Goal: Download file/media

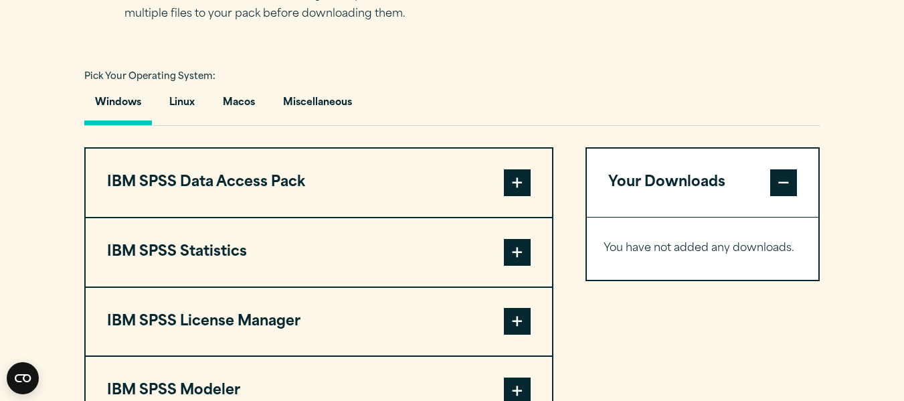
scroll to position [1004, 0]
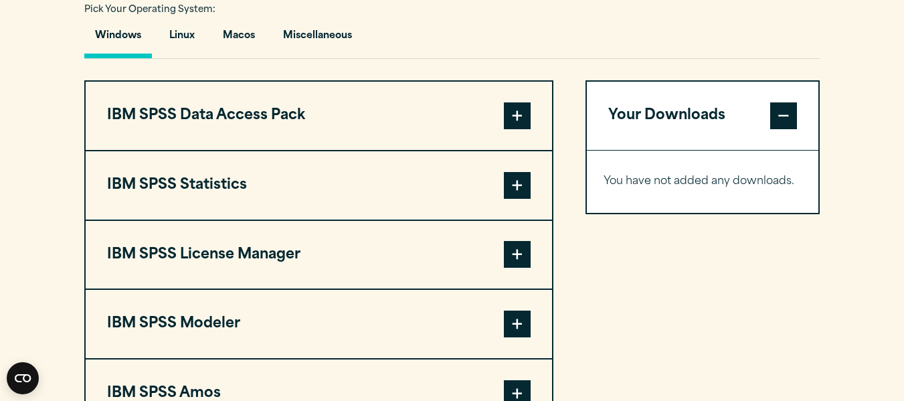
click at [517, 184] on span at bounding box center [517, 185] width 27 height 27
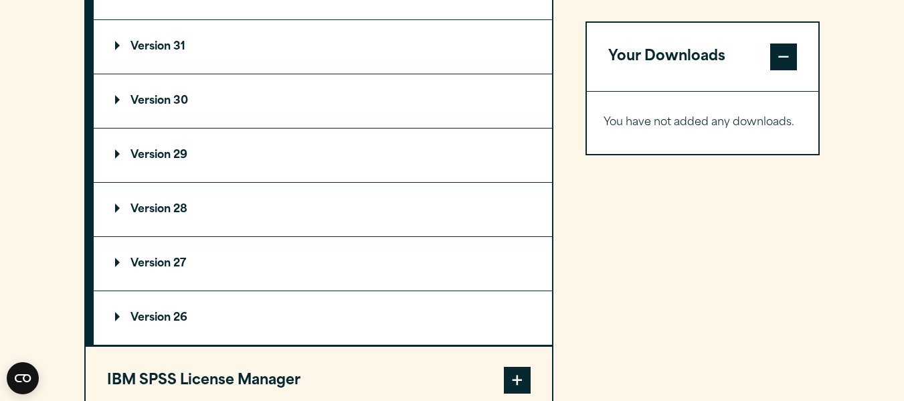
scroll to position [1205, 0]
click at [116, 321] on p "Version 26" at bounding box center [151, 317] width 72 height 11
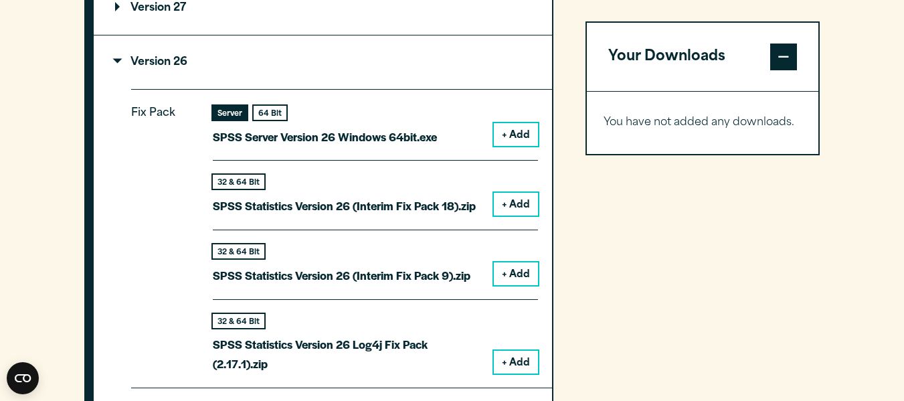
scroll to position [1473, 0]
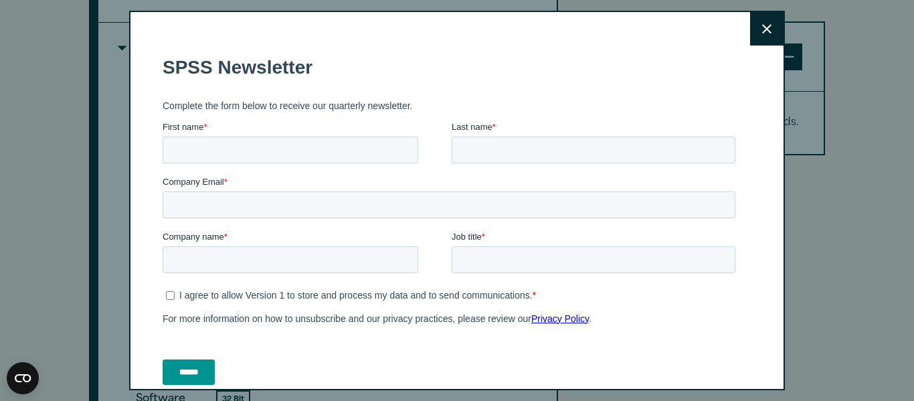
click at [755, 37] on button "Close" at bounding box center [766, 28] width 33 height 33
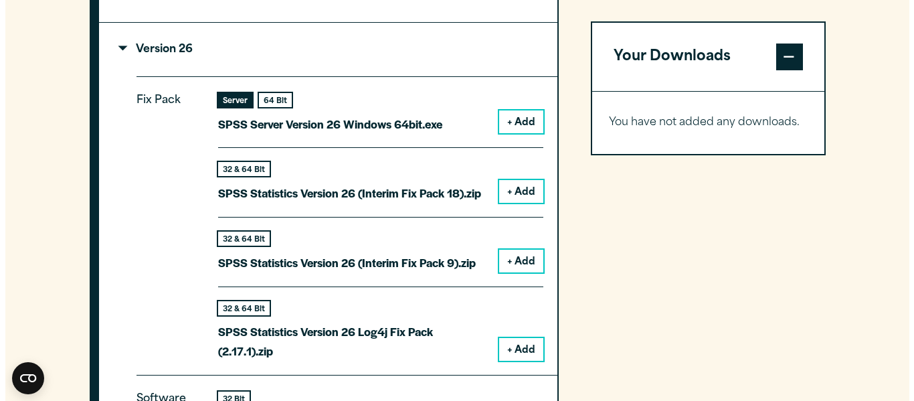
scroll to position [1540, 0]
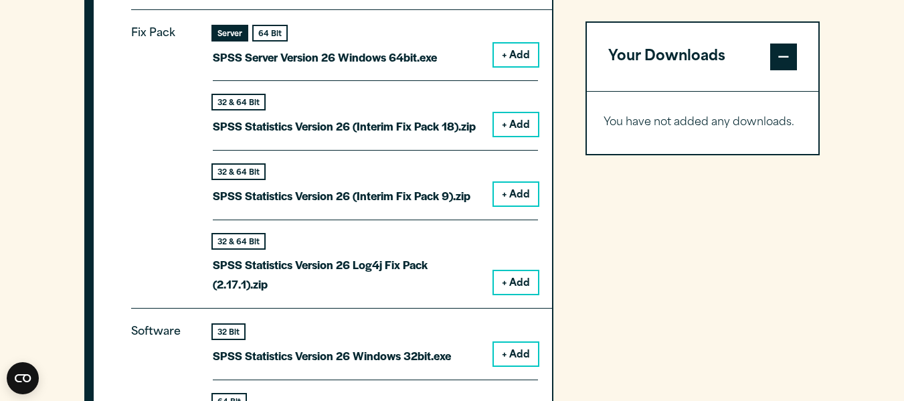
click at [516, 58] on button "+ Add" at bounding box center [516, 55] width 44 height 23
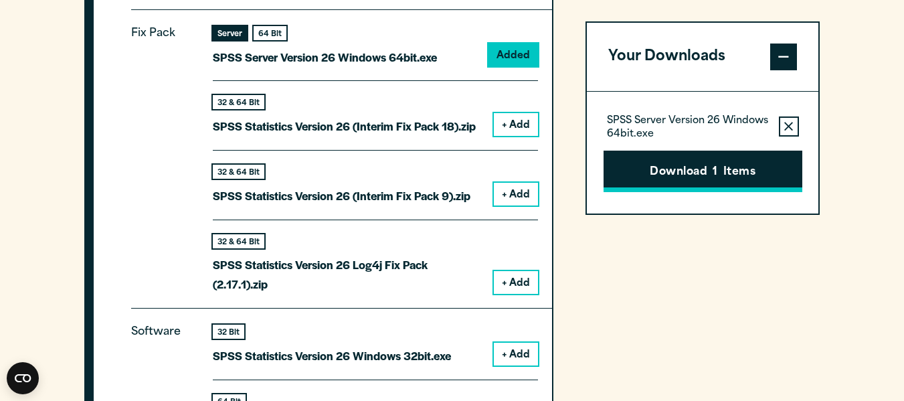
click at [742, 170] on button "Download 1 Items" at bounding box center [703, 172] width 199 height 42
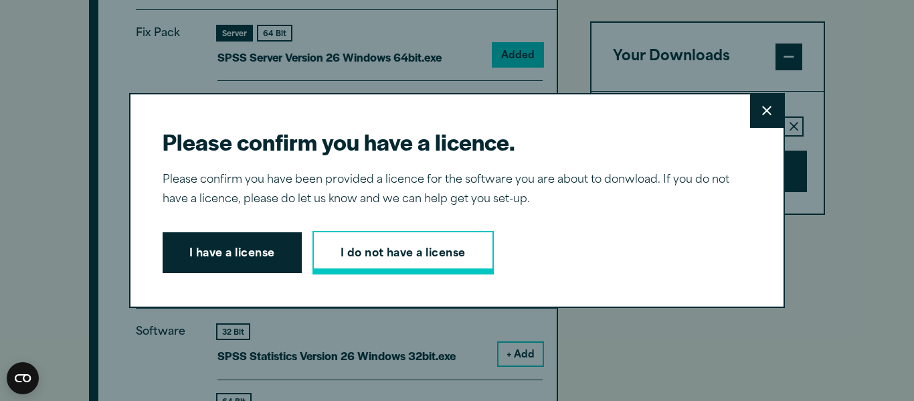
click at [351, 260] on link "I do not have a license" at bounding box center [403, 253] width 181 height 44
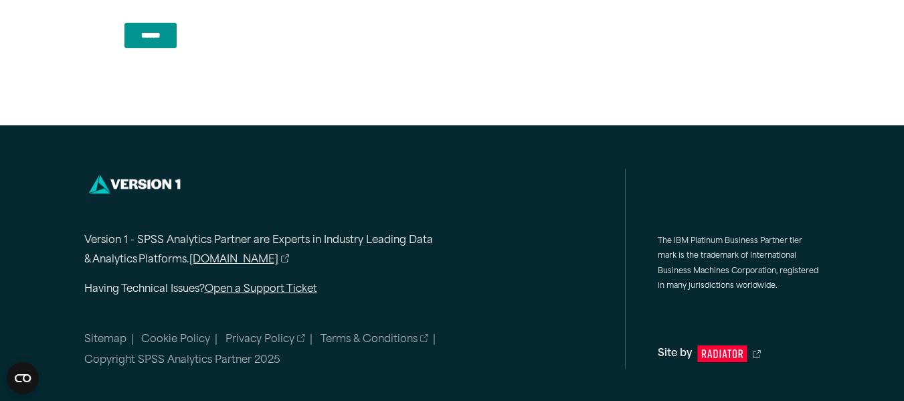
scroll to position [306, 0]
